Goal: Information Seeking & Learning: Check status

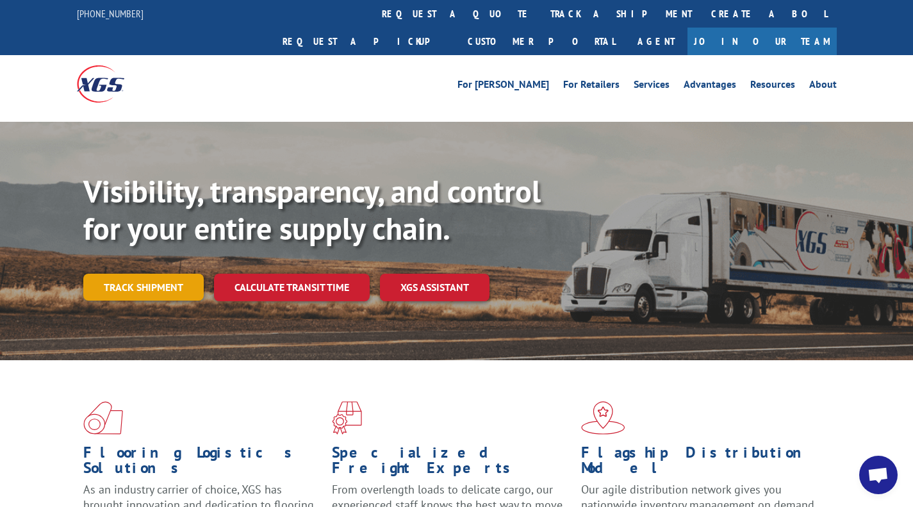
click at [168, 274] on link "Track shipment" at bounding box center [143, 287] width 120 height 27
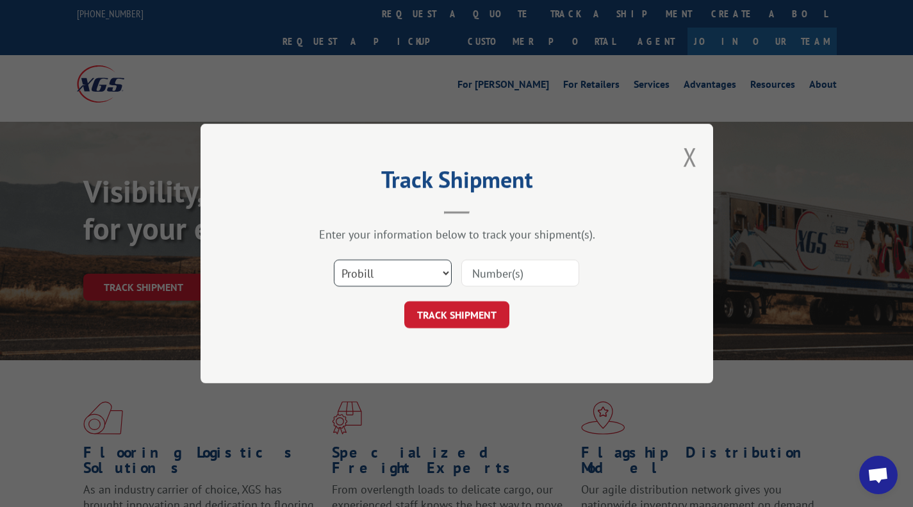
click at [418, 272] on select "Select category... Probill BOL PO" at bounding box center [393, 273] width 118 height 27
click at [334, 260] on select "Select category... Probill BOL PO" at bounding box center [393, 273] width 118 height 27
click at [493, 269] on input at bounding box center [520, 273] width 118 height 27
paste input "17524007"
type input "17524007"
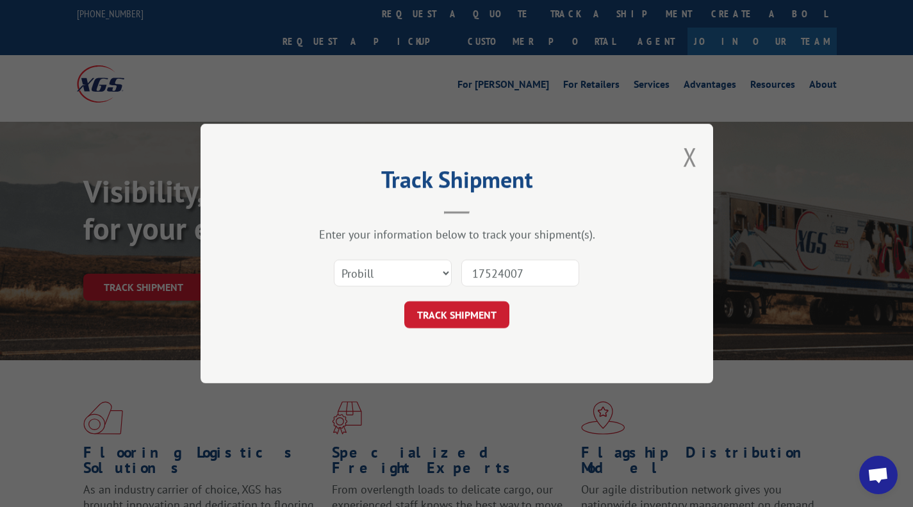
click at [481, 313] on button "TRACK SHIPMENT" at bounding box center [456, 314] width 105 height 27
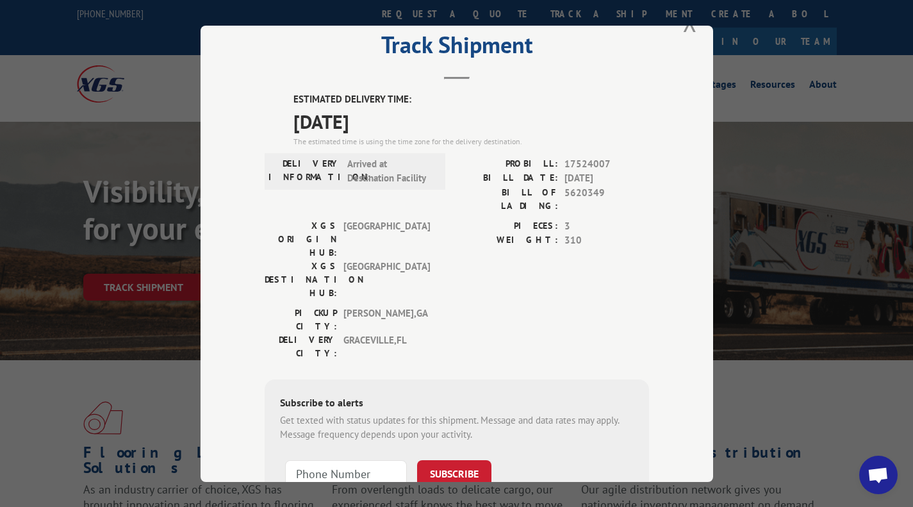
scroll to position [35, 0]
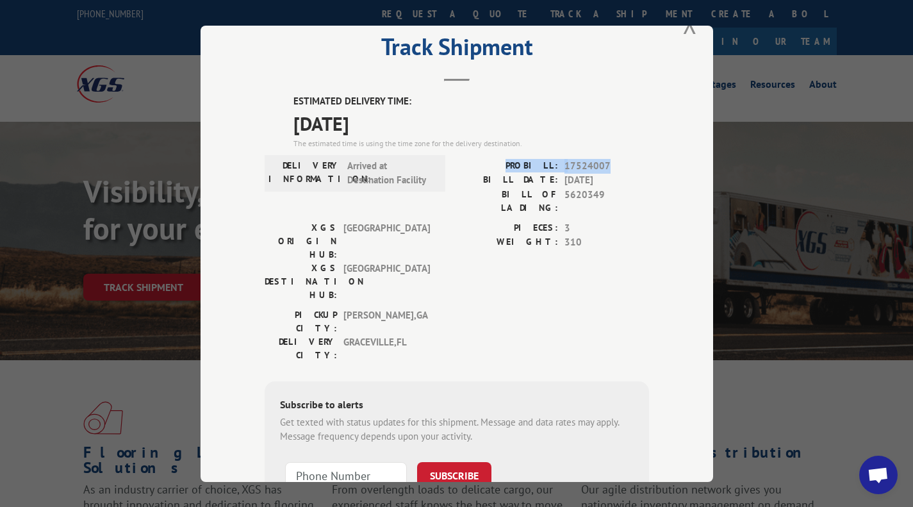
drag, startPoint x: 602, startPoint y: 163, endPoint x: 506, endPoint y: 168, distance: 96.2
click at [506, 168] on div "PROBILL: 17524007" at bounding box center [553, 165] width 192 height 15
copy div "PROBILL: 17524007"
